Goal: Information Seeking & Learning: Learn about a topic

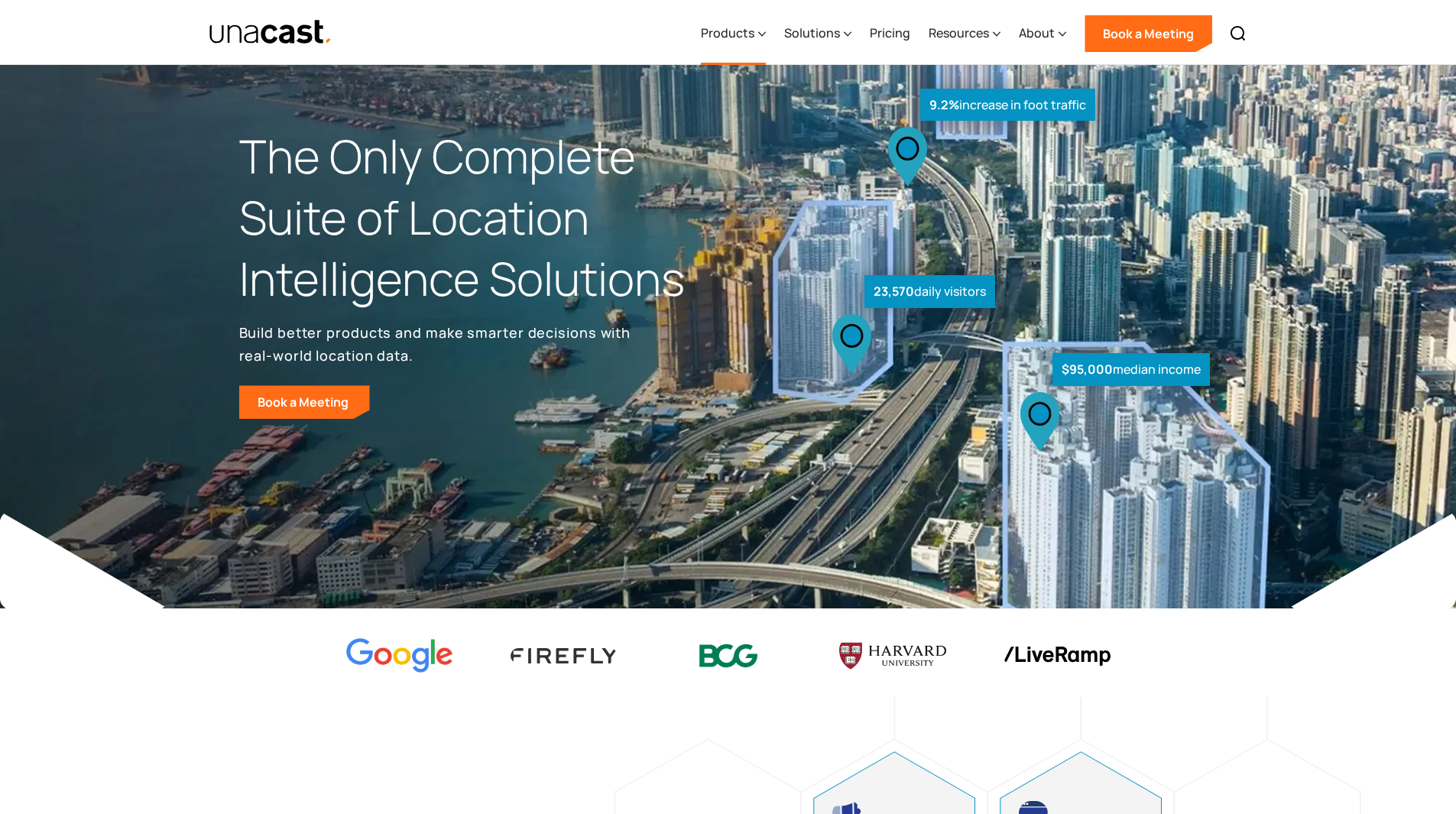
click at [736, 42] on div "Products" at bounding box center [733, 34] width 65 height 63
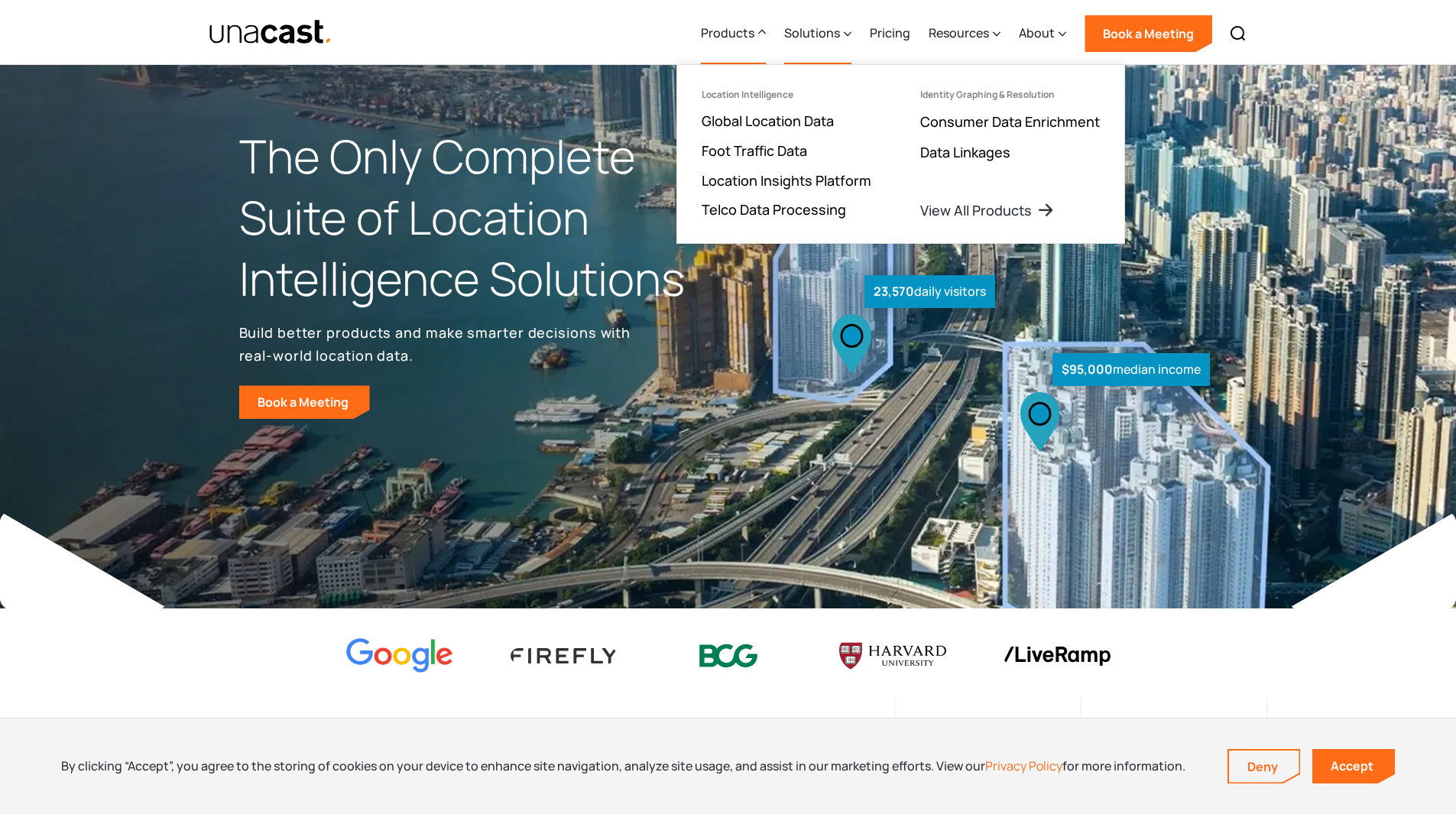
click at [833, 28] on div "Solutions" at bounding box center [811, 33] width 56 height 18
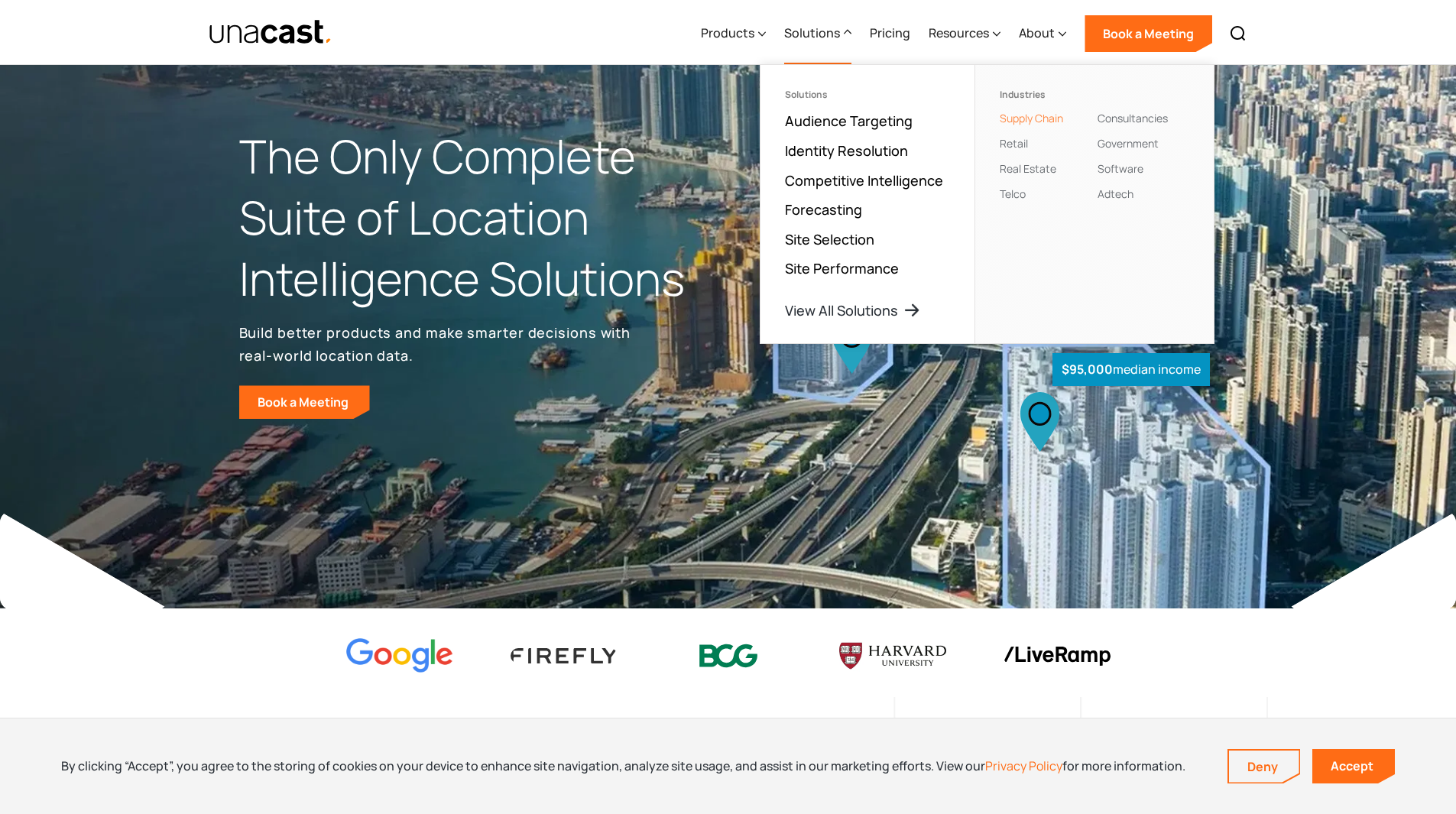
click at [1045, 112] on link "Supply Chain" at bounding box center [1031, 118] width 63 height 15
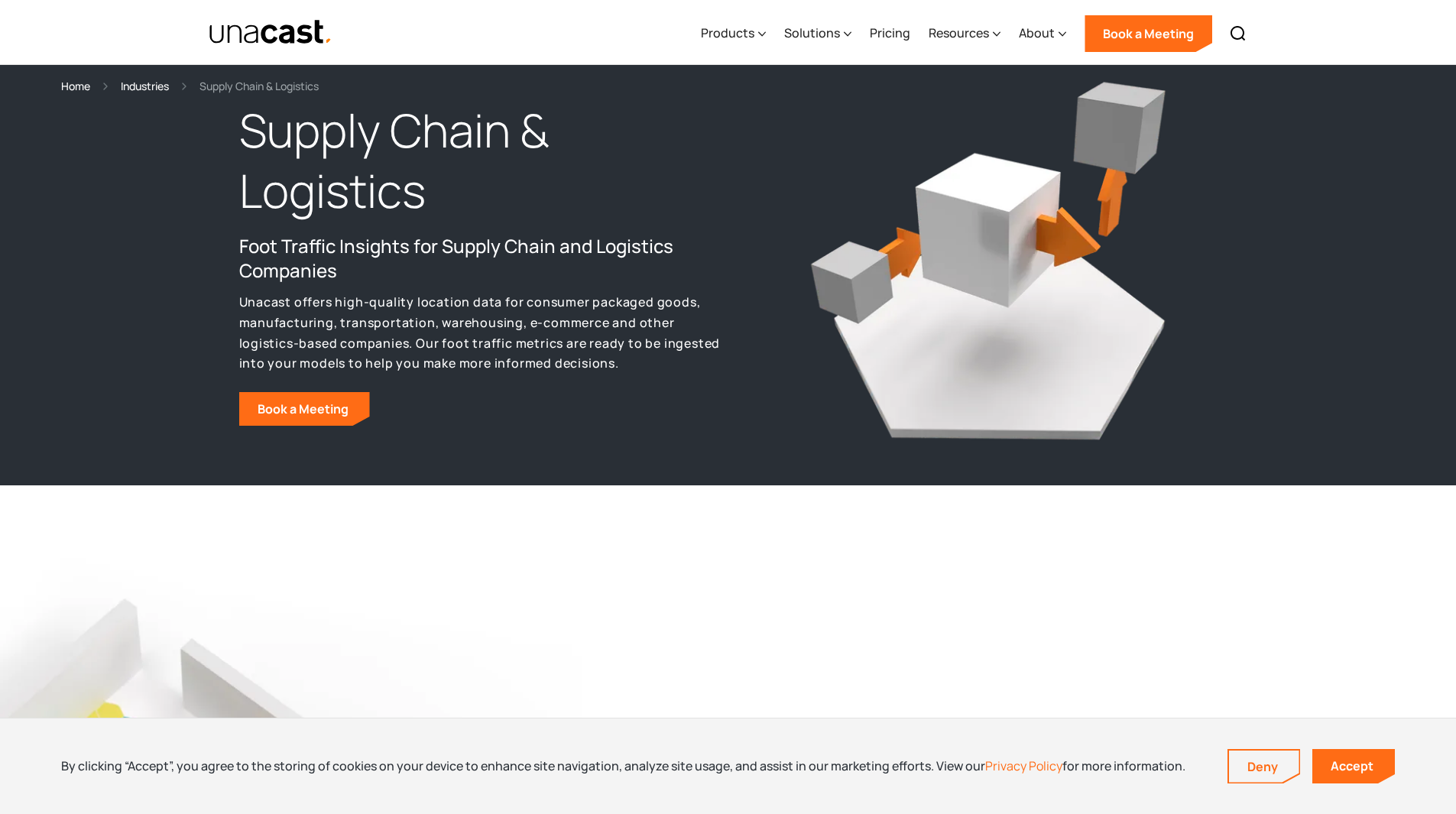
click at [512, 259] on h2 "Foot Traffic Insights for Supply Chain and Logistics Companies" at bounding box center [484, 259] width 489 height 49
click at [810, 43] on div "Solutions" at bounding box center [817, 34] width 67 height 63
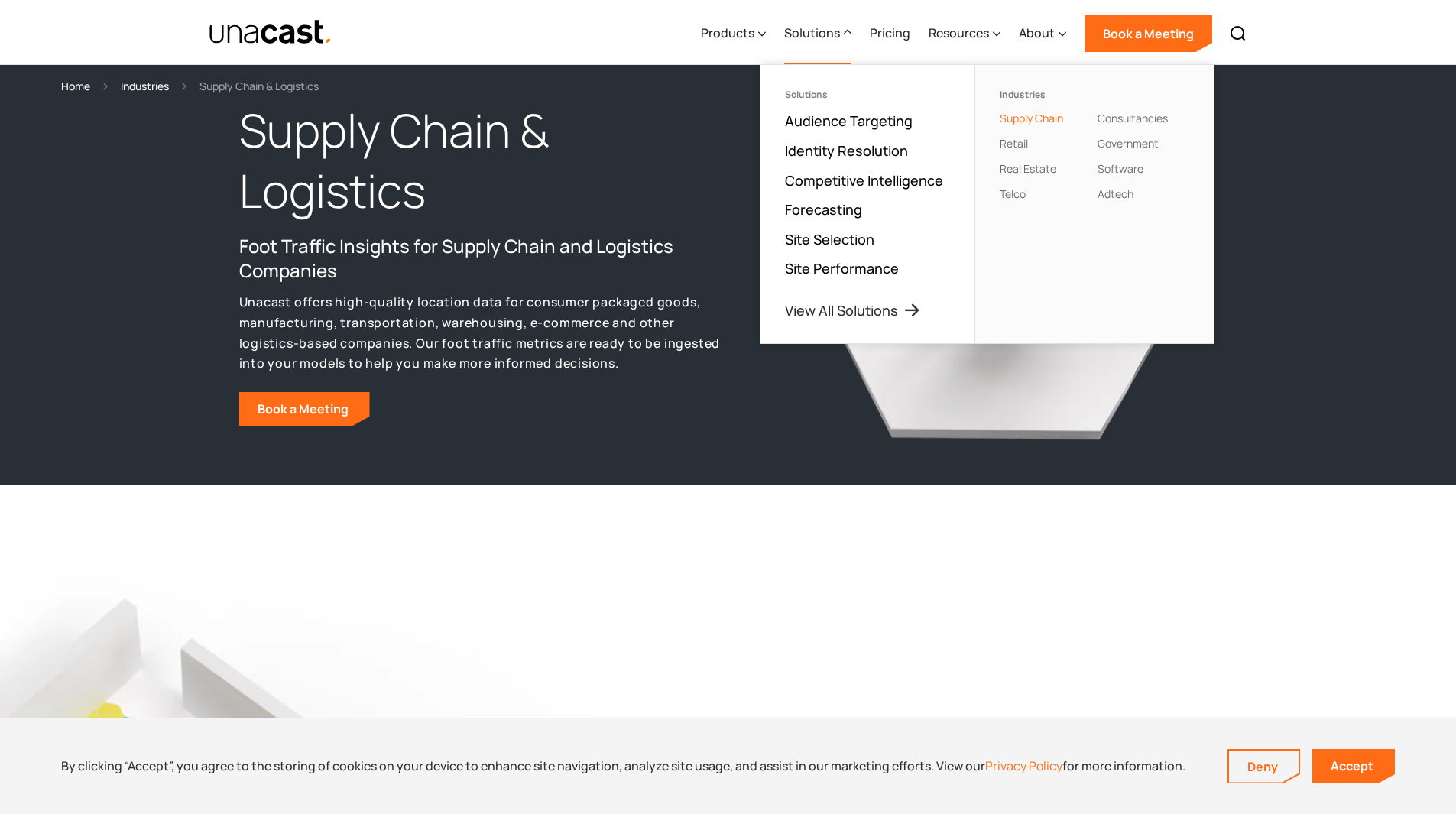
click at [590, 307] on p "Unacast offers high-quality location data for consumer packaged goods, manufact…" at bounding box center [484, 333] width 489 height 82
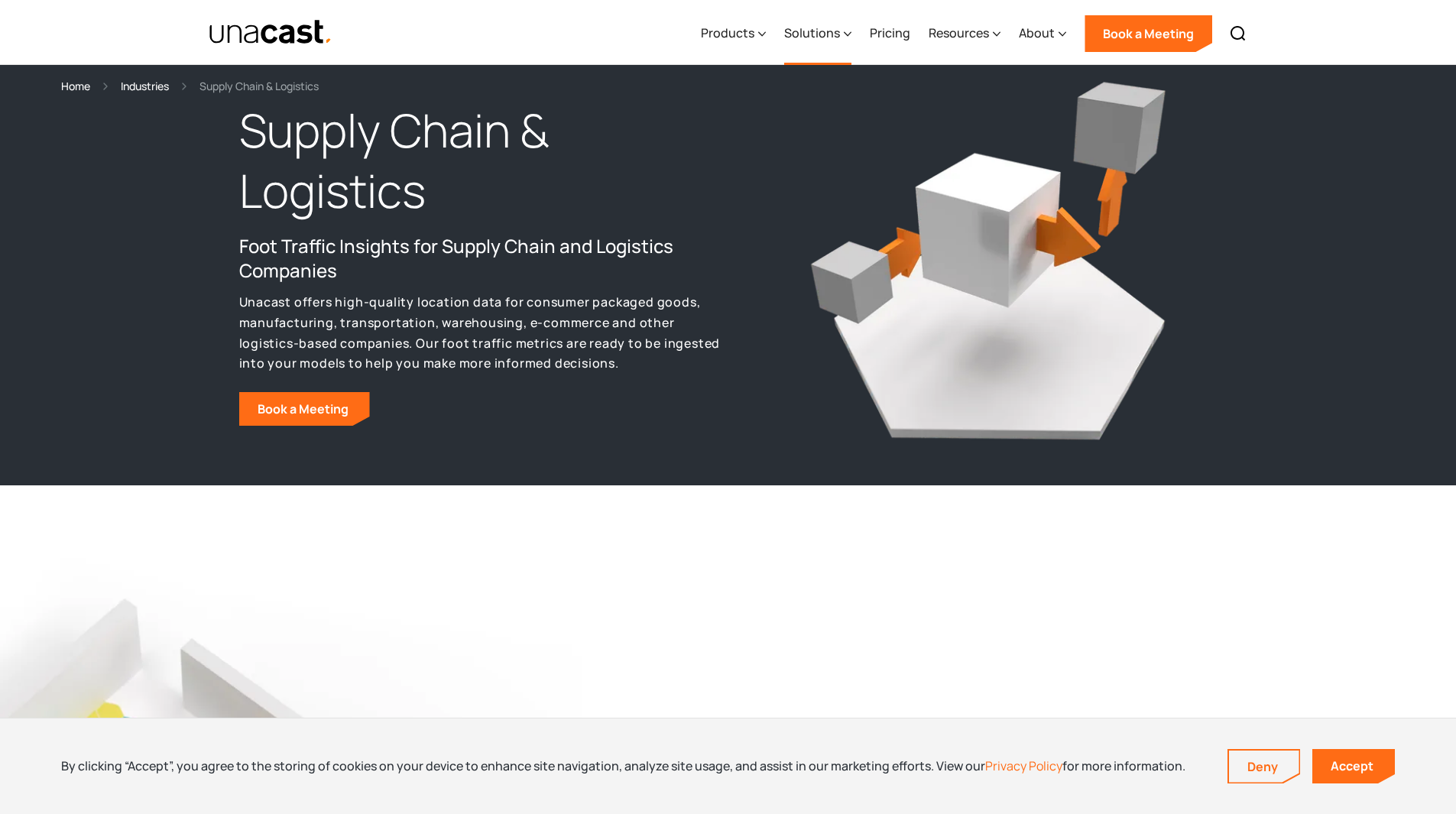
click at [851, 24] on div at bounding box center [847, 33] width 8 height 18
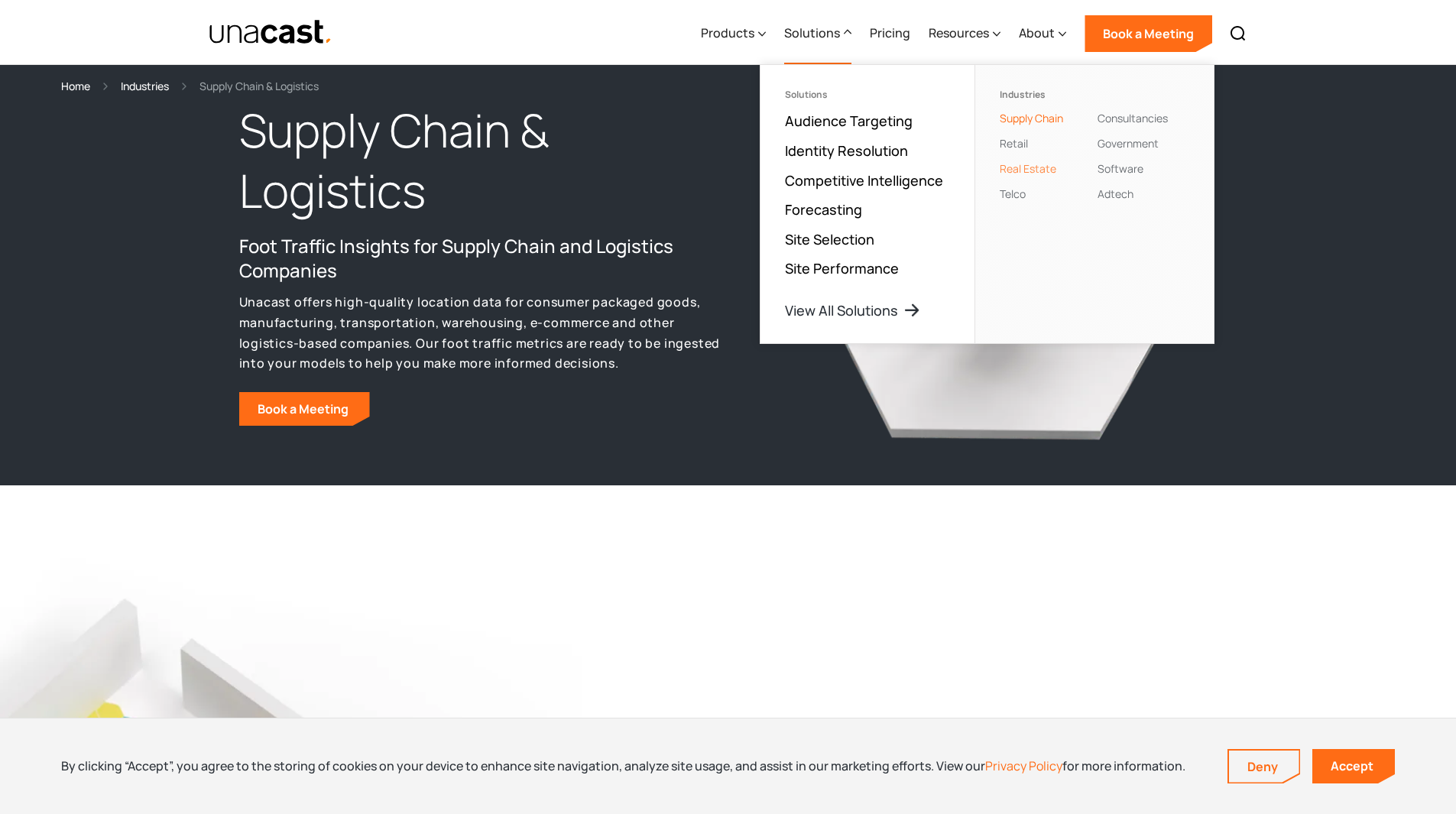
click at [1037, 171] on link "Real Estate" at bounding box center [1028, 168] width 57 height 15
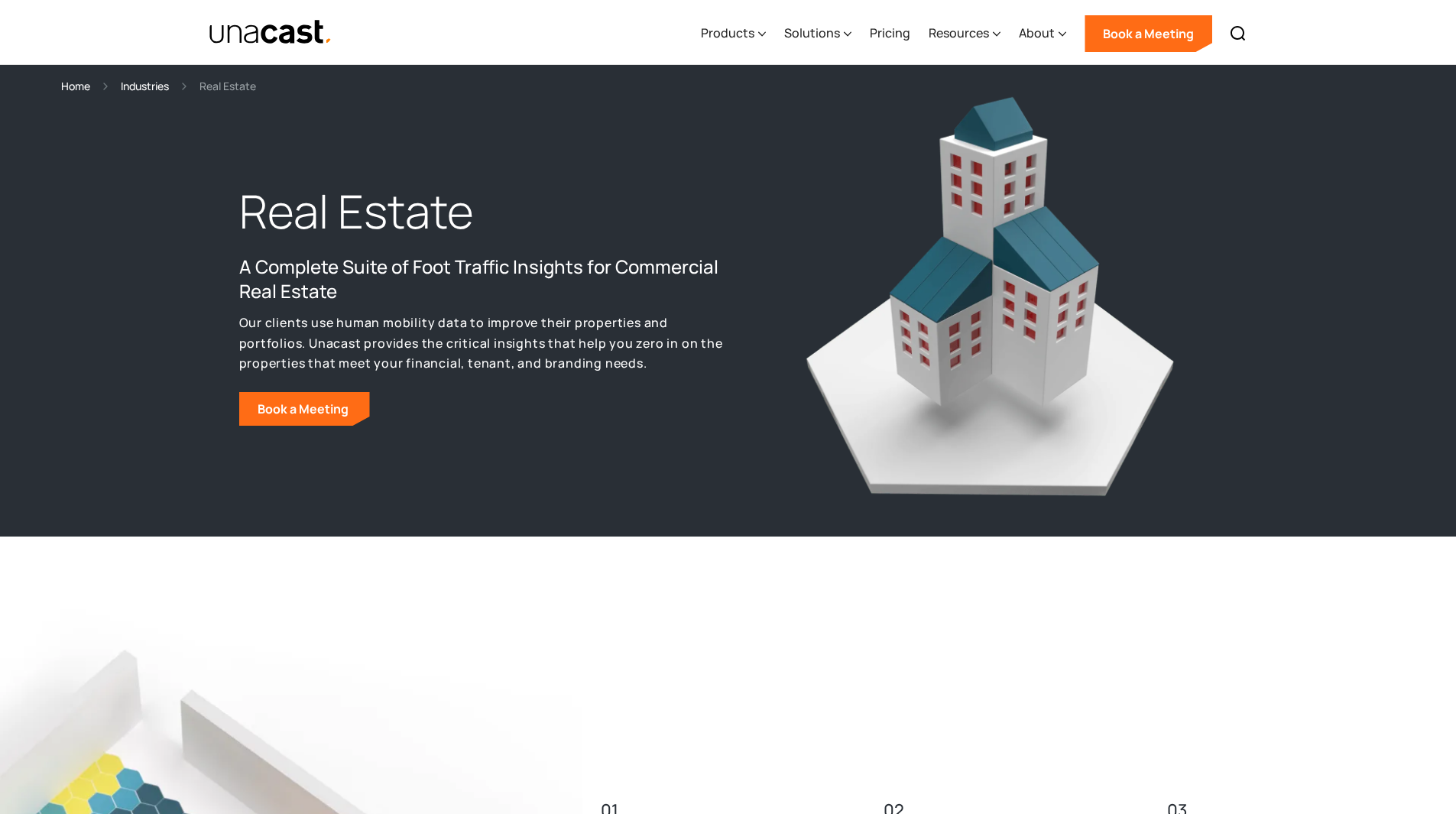
click at [775, 269] on div at bounding box center [988, 304] width 459 height 430
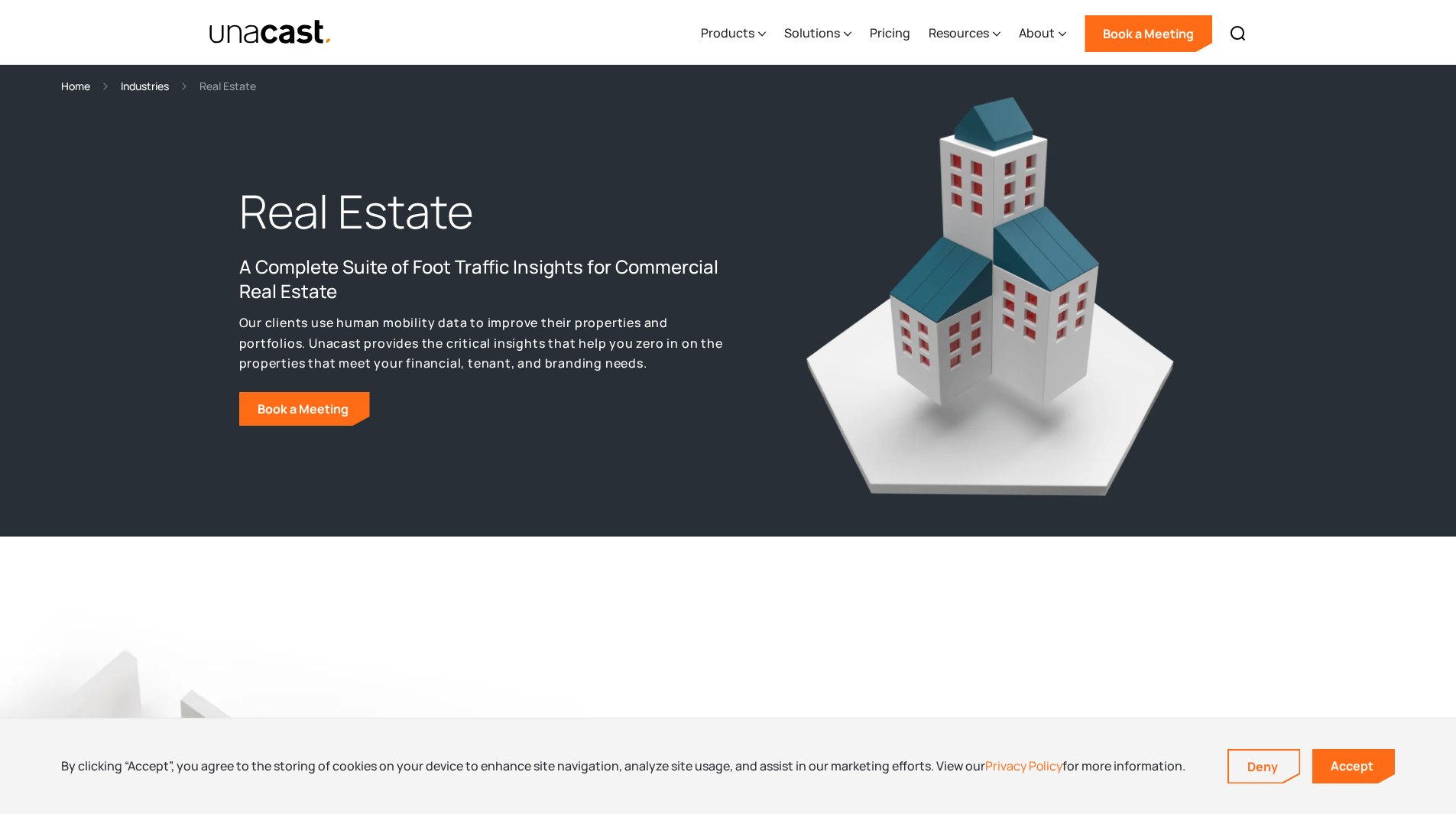
click at [130, 83] on div "Industries" at bounding box center [145, 86] width 48 height 18
click at [156, 86] on div "Industries" at bounding box center [145, 86] width 48 height 18
